Goal: Information Seeking & Learning: Check status

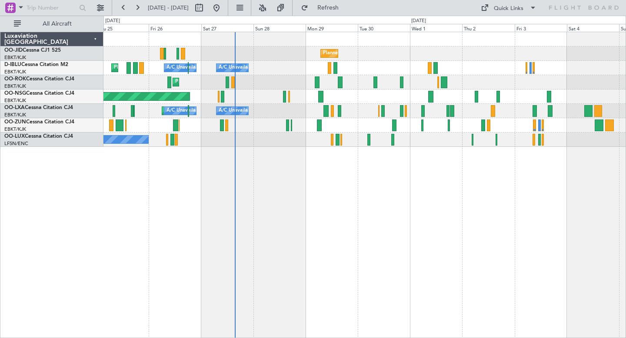
click at [300, 115] on div "Planned Maint Kortrijk-[GEOGRAPHIC_DATA] A/C Unavailable [GEOGRAPHIC_DATA] ([GE…" at bounding box center [364, 111] width 522 height 14
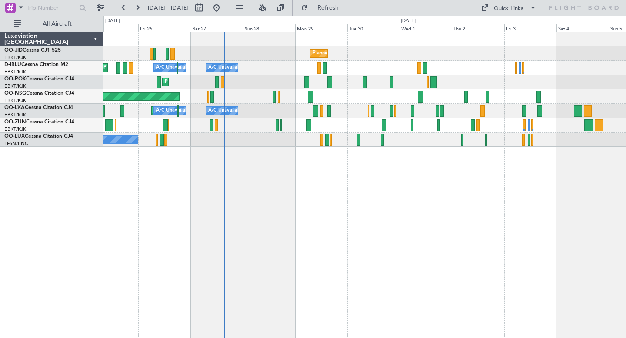
click at [193, 75] on div "Planned Maint Kortrijk-[GEOGRAPHIC_DATA]" at bounding box center [364, 82] width 522 height 14
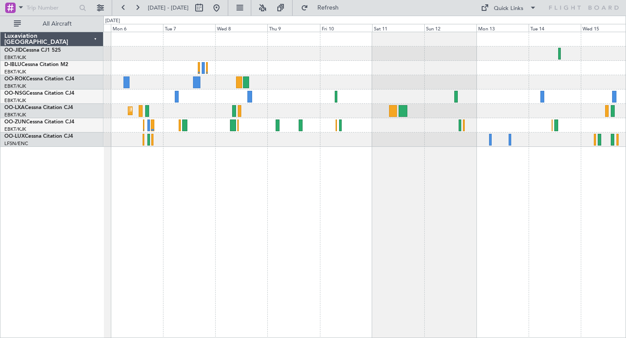
click at [166, 204] on div "Planned Maint Kortrijk-[GEOGRAPHIC_DATA]" at bounding box center [364, 185] width 523 height 306
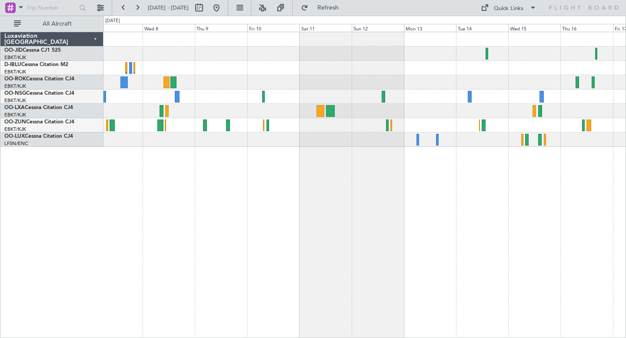
click at [363, 232] on div "Planned Maint Kortrijk-[GEOGRAPHIC_DATA]" at bounding box center [364, 185] width 523 height 306
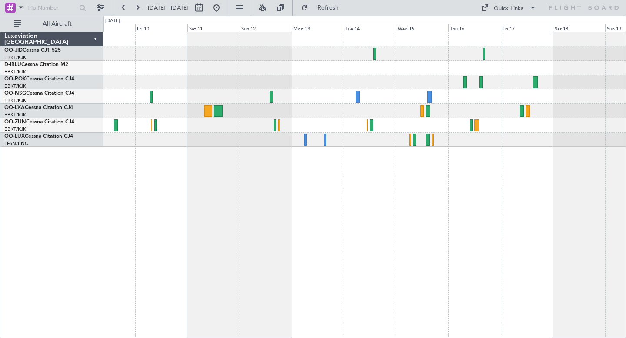
click at [393, 192] on div at bounding box center [364, 185] width 523 height 306
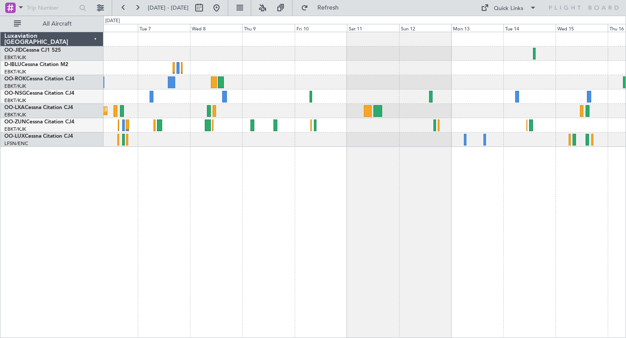
click at [436, 206] on div "Planned Maint Kortrijk-[GEOGRAPHIC_DATA]" at bounding box center [364, 185] width 523 height 306
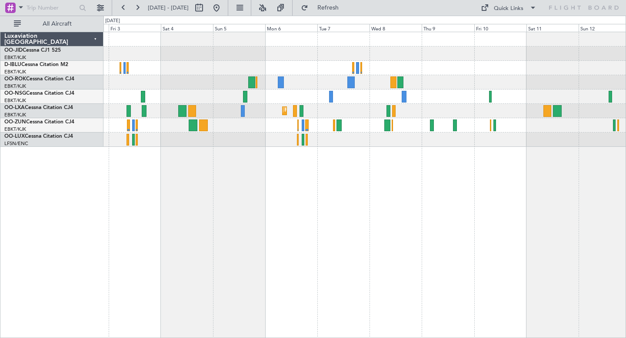
click at [525, 208] on div "Planned Maint Kortrijk-[GEOGRAPHIC_DATA]" at bounding box center [364, 185] width 523 height 306
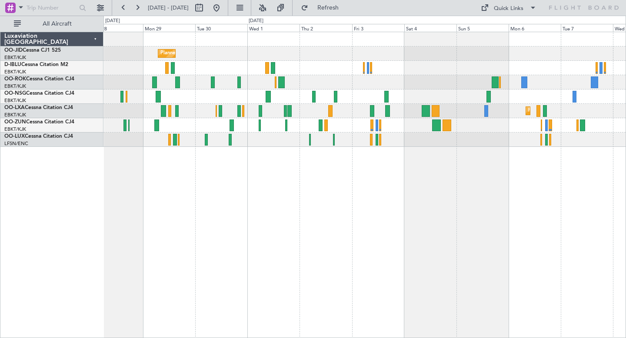
click at [561, 210] on div "Planned Maint Kortrijk-[GEOGRAPHIC_DATA] A/C Unavailable [GEOGRAPHIC_DATA] ([GE…" at bounding box center [364, 185] width 523 height 306
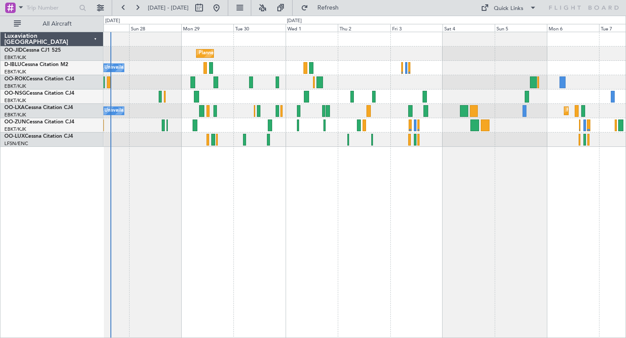
click at [408, 221] on div "Planned Maint Kortrijk-[GEOGRAPHIC_DATA] A/C Unavailable [GEOGRAPHIC_DATA]-[GEO…" at bounding box center [364, 185] width 523 height 306
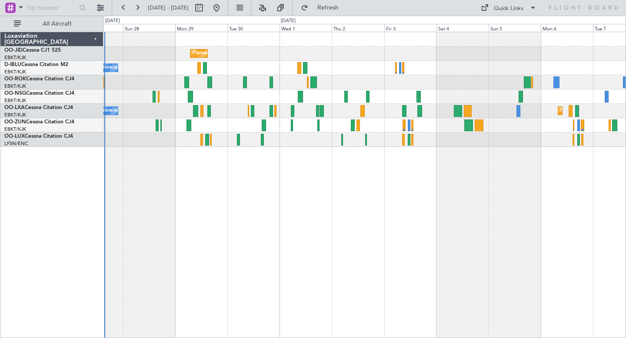
click at [363, 222] on div "Planned Maint Kortrijk-[GEOGRAPHIC_DATA] A/C Unavailable [GEOGRAPHIC_DATA]-[GEO…" at bounding box center [364, 185] width 523 height 306
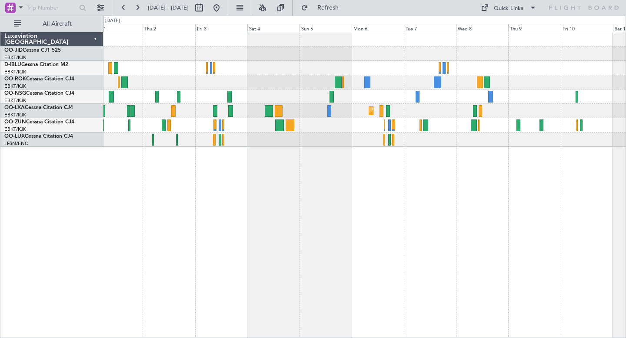
click at [301, 226] on div "Planned Maint Kortrijk-[GEOGRAPHIC_DATA] Planned Maint [GEOGRAPHIC_DATA]-[GEOGR…" at bounding box center [364, 185] width 523 height 306
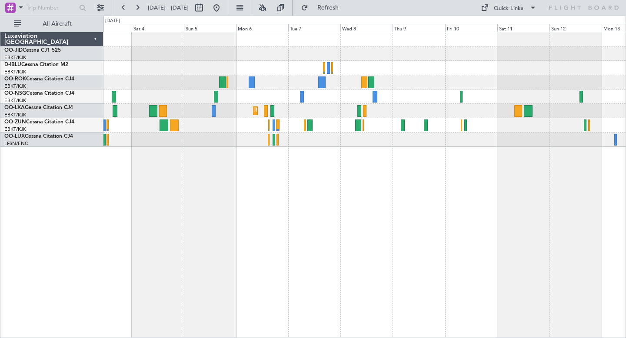
click at [559, 203] on div "Planned Maint Kortrijk-[GEOGRAPHIC_DATA]" at bounding box center [364, 185] width 523 height 306
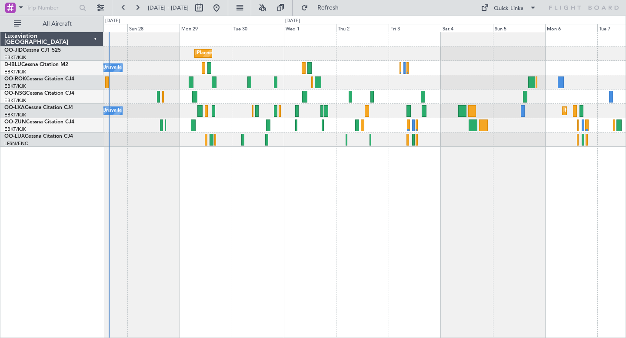
click at [387, 187] on div "Planned Maint Kortrijk-[GEOGRAPHIC_DATA] A/C Unavailable [GEOGRAPHIC_DATA]-[GEO…" at bounding box center [364, 185] width 523 height 306
